Goal: Find specific page/section: Find specific page/section

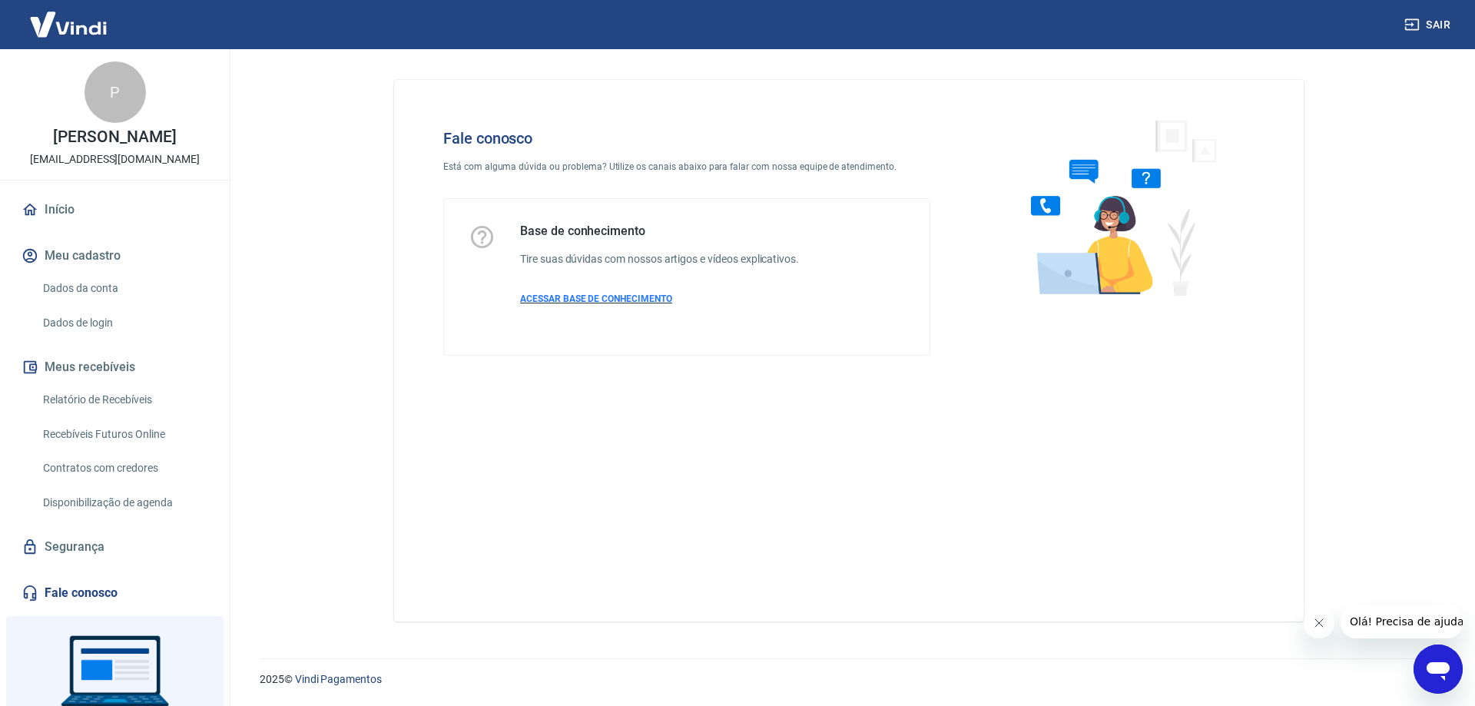
click at [614, 299] on span "ACESSAR BASE DE CONHECIMENTO" at bounding box center [596, 299] width 152 height 11
